Goal: Task Accomplishment & Management: Manage account settings

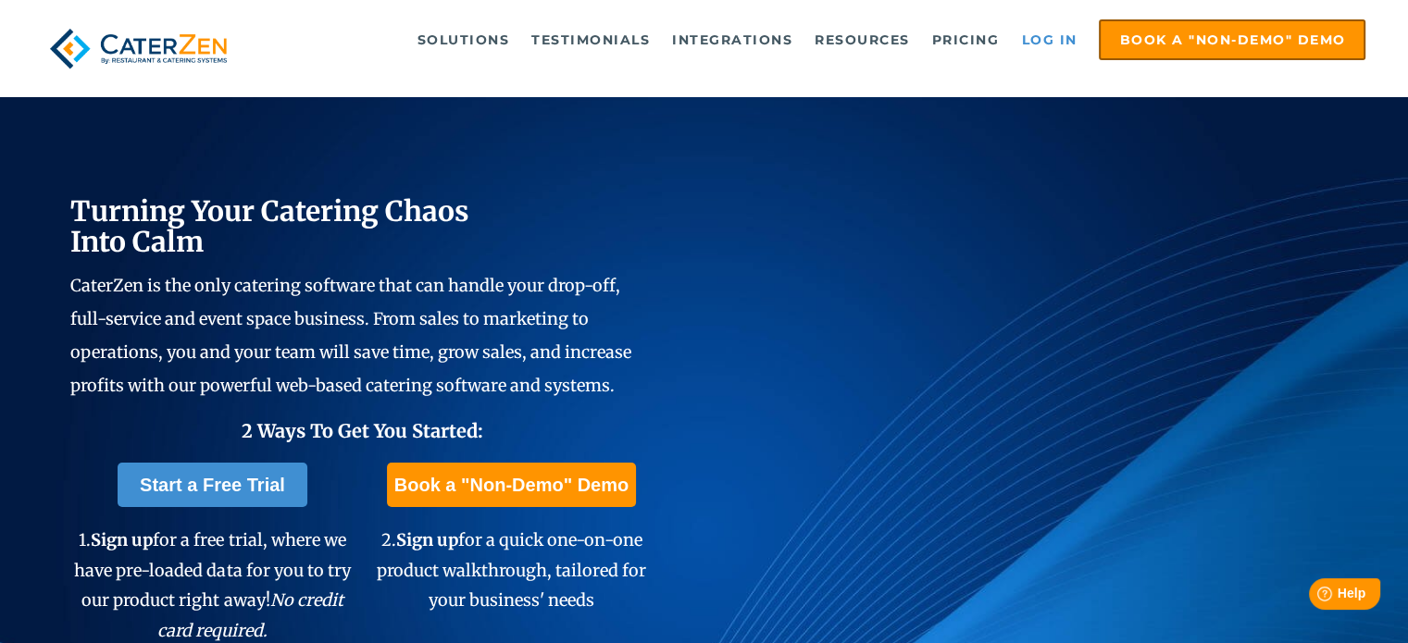
click at [1044, 42] on link "Log in" at bounding box center [1049, 39] width 74 height 37
click at [1022, 43] on link "Log in" at bounding box center [1049, 39] width 74 height 37
click at [1044, 38] on link "Log in" at bounding box center [1049, 39] width 74 height 37
